Goal: Use online tool/utility: Utilize a website feature to perform a specific function

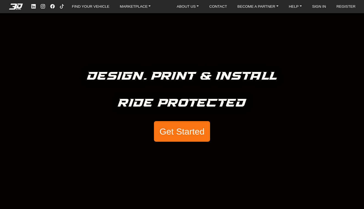
click at [178, 134] on button "Get Started" at bounding box center [182, 131] width 56 height 21
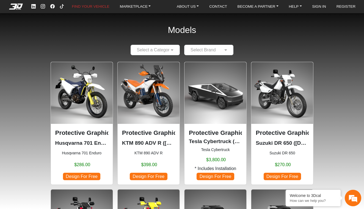
click at [280, 137] on div "Protective Graphic [PERSON_NAME] DR 650 ([DATE]-[DATE]) Suzuki DR 650 $270.00 D…" at bounding box center [282, 155] width 53 height 52
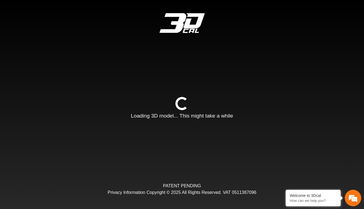
type input "*"
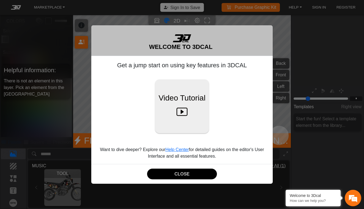
scroll to position [67, 67]
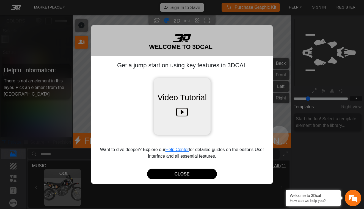
click at [180, 114] on icon at bounding box center [182, 112] width 12 height 17
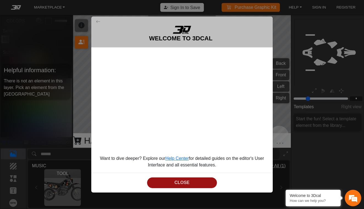
click at [190, 181] on button "CLOSE" at bounding box center [182, 183] width 70 height 11
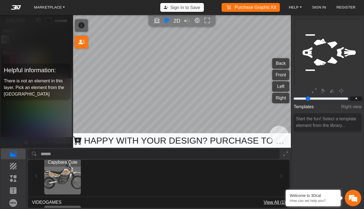
scroll to position [60, 0]
click at [70, 174] on img "View Capybara Cute" at bounding box center [62, 176] width 37 height 37
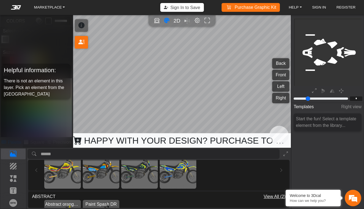
scroll to position [160, 0]
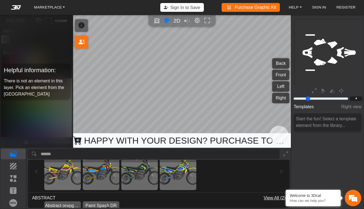
click at [63, 174] on img "View KODAK GOLD" at bounding box center [62, 172] width 37 height 37
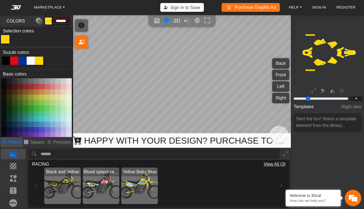
scroll to position [241, 0]
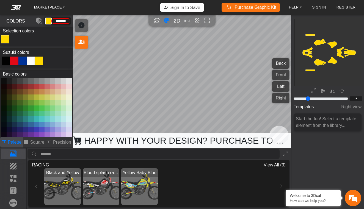
click at [65, 194] on img "View Black and Yellow" at bounding box center [62, 187] width 37 height 37
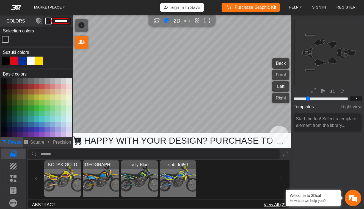
scroll to position [146, 0]
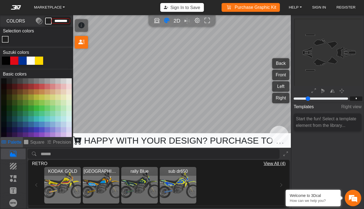
click at [98, 194] on img "View Dakar" at bounding box center [101, 185] width 37 height 37
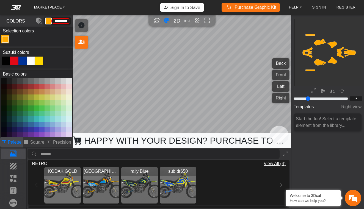
type input "*******"
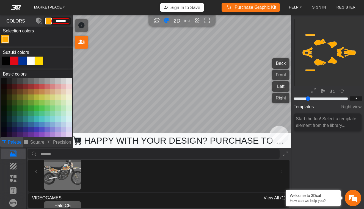
scroll to position [59, 0]
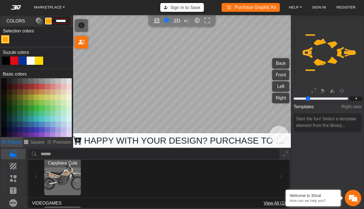
click at [66, 182] on img "View Capybara Cute" at bounding box center [62, 177] width 37 height 37
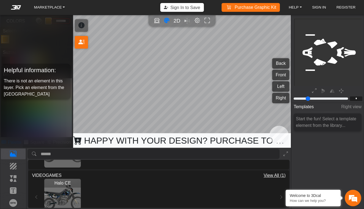
scroll to position [94, 0]
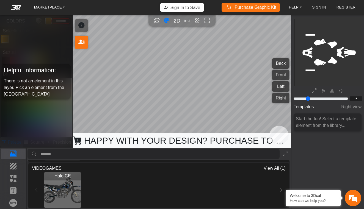
click at [66, 182] on img "View Halo CE" at bounding box center [62, 190] width 37 height 37
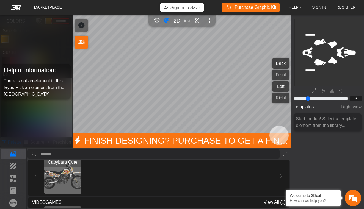
scroll to position [59, 0]
click at [64, 179] on img "View Capybara Cute" at bounding box center [62, 177] width 37 height 37
